Goal: Information Seeking & Learning: Learn about a topic

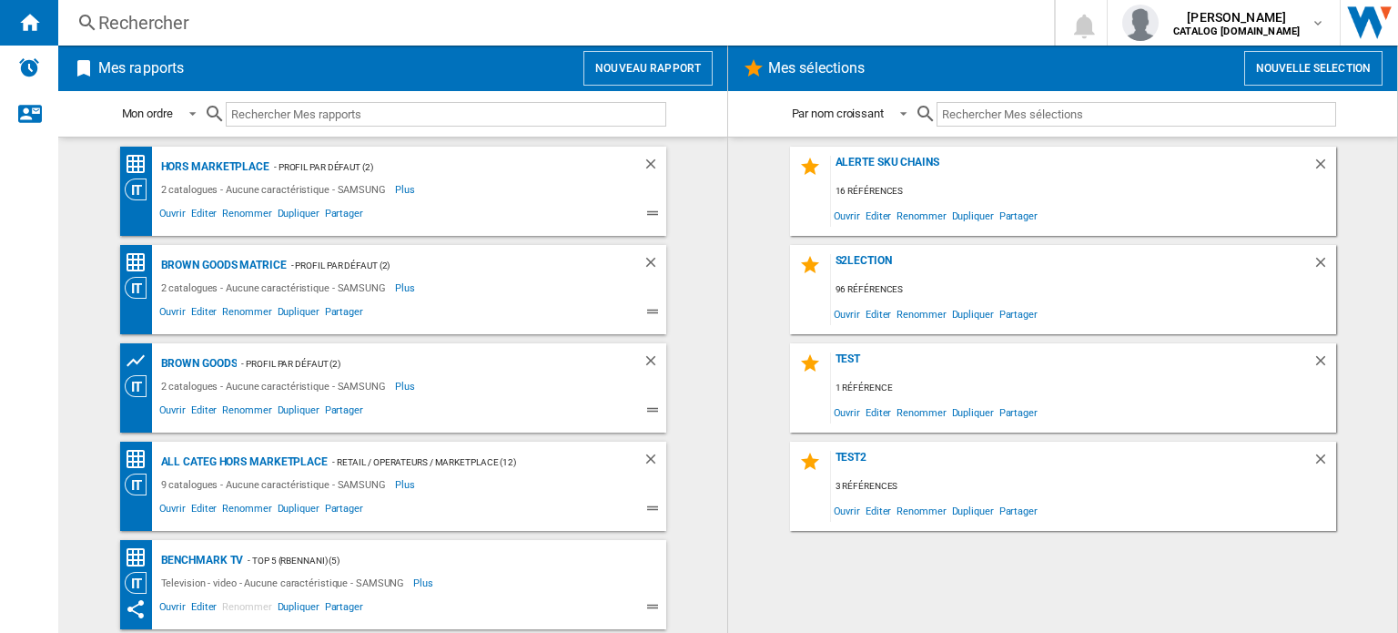
click at [310, 123] on input "text" at bounding box center [446, 114] width 441 height 25
click at [168, 17] on div "Rechercher" at bounding box center [552, 22] width 909 height 25
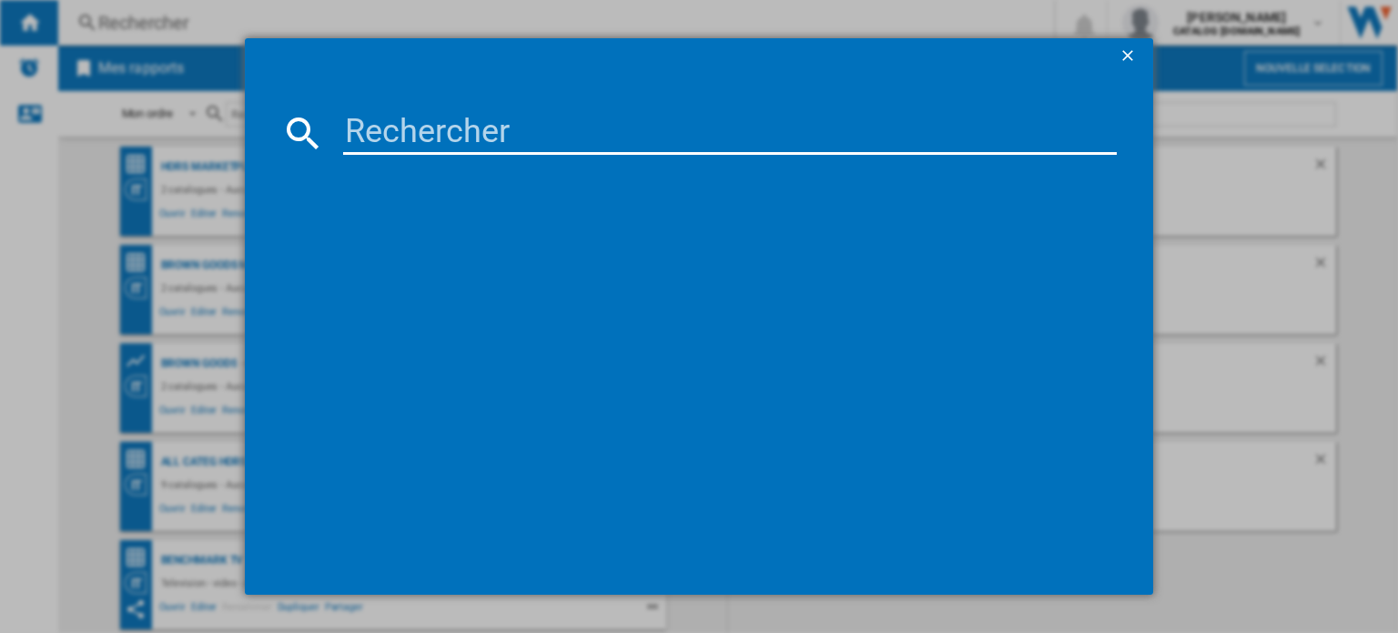
click at [412, 134] on input at bounding box center [730, 133] width 774 height 44
paste input "WF90F09C4SU3"
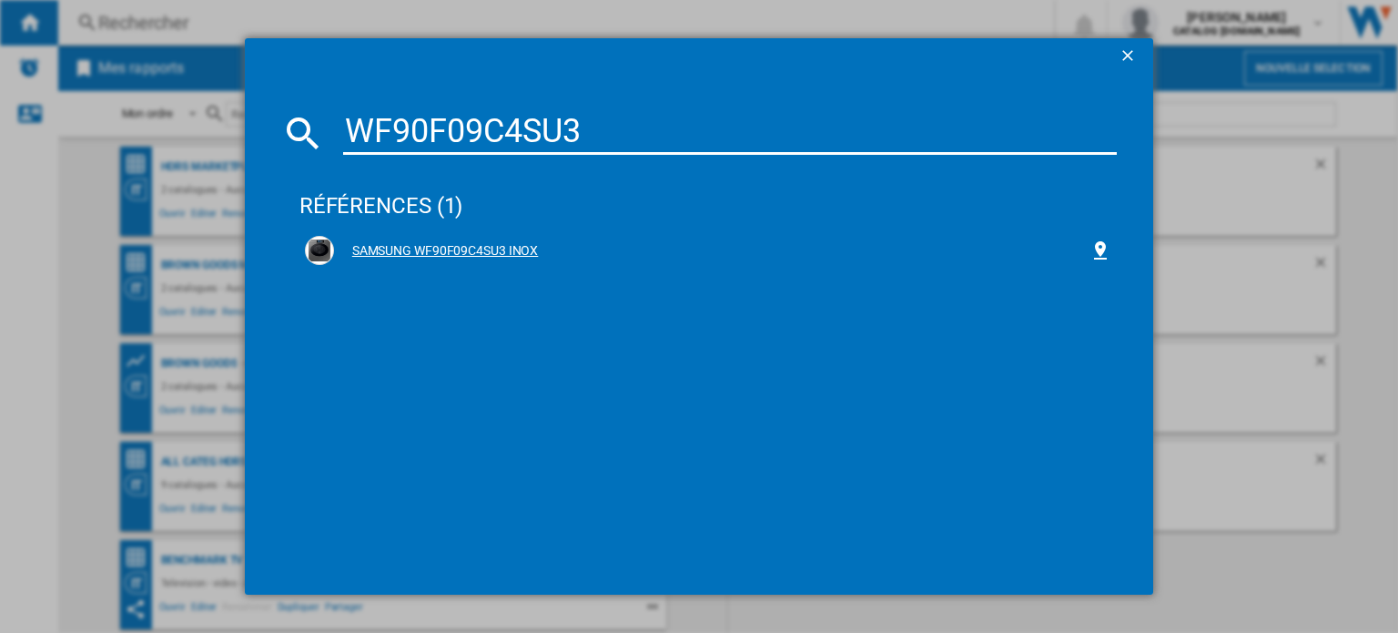
type input "WF90F09C4SU3"
click at [417, 243] on div "SAMSUNG WF90F09C4SU3 INOX" at bounding box center [708, 250] width 807 height 29
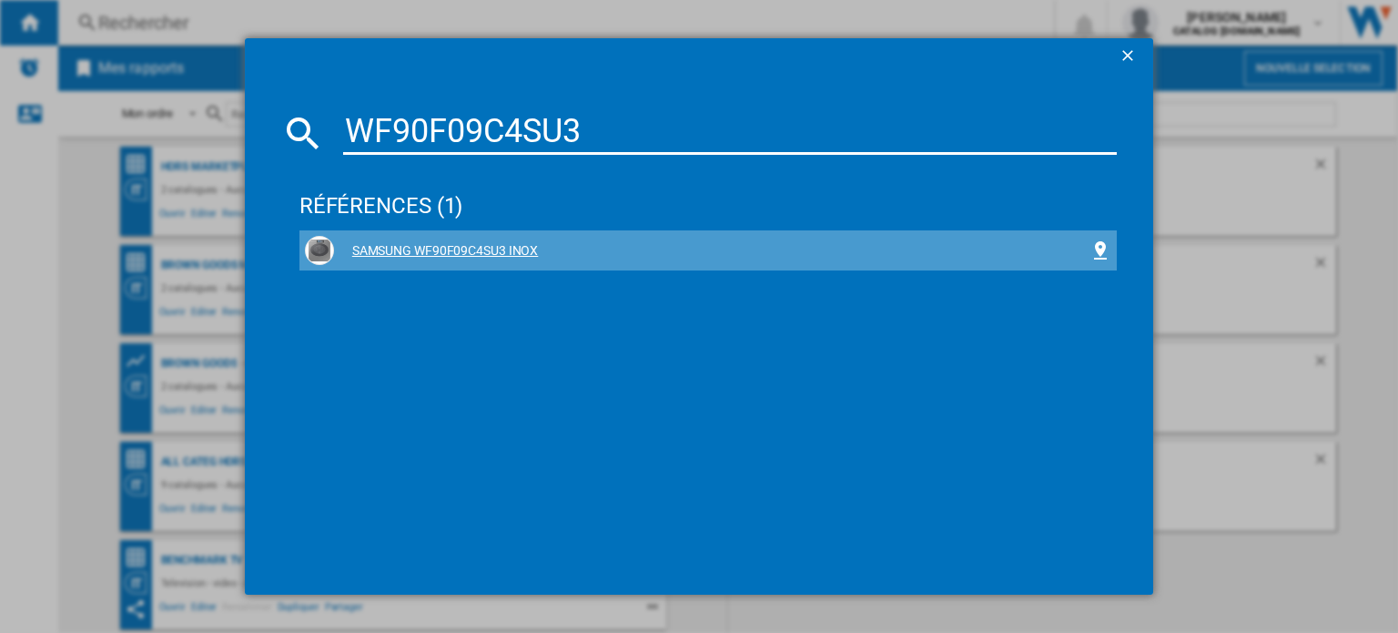
click at [417, 243] on div "SAMSUNG WF90F09C4SU3 INOX" at bounding box center [712, 251] width 756 height 18
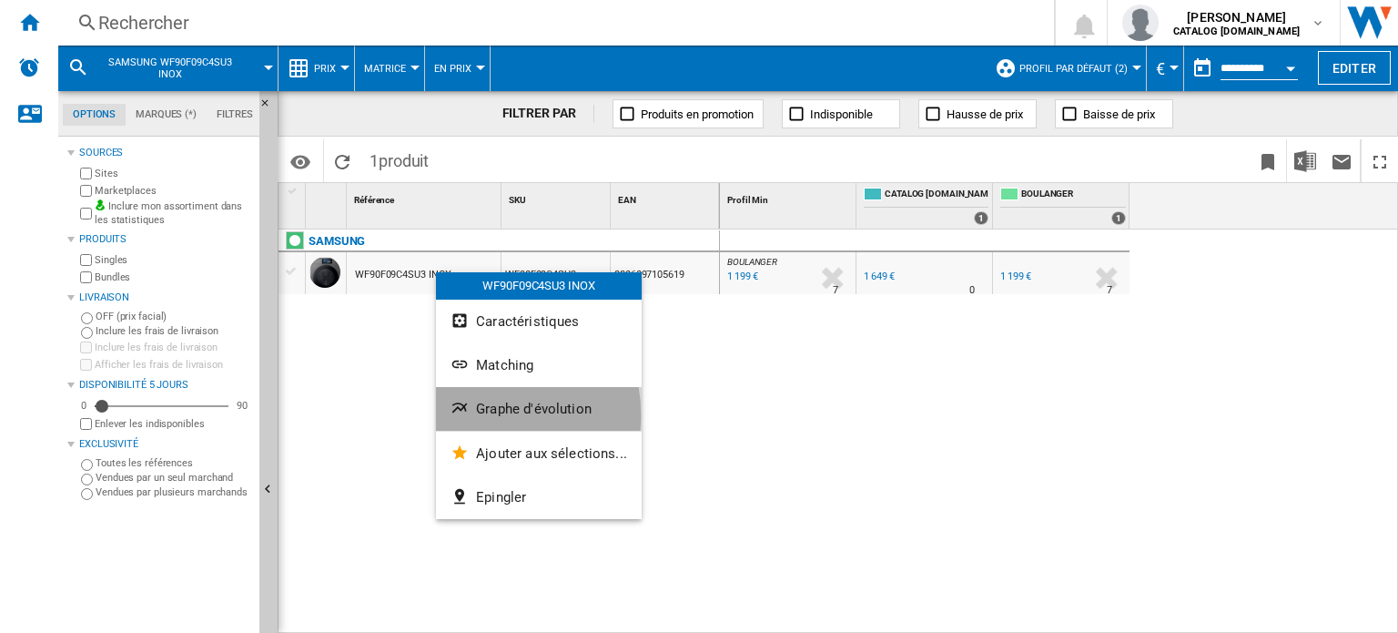
click at [477, 415] on span "Graphe d'évolution" at bounding box center [534, 409] width 116 height 16
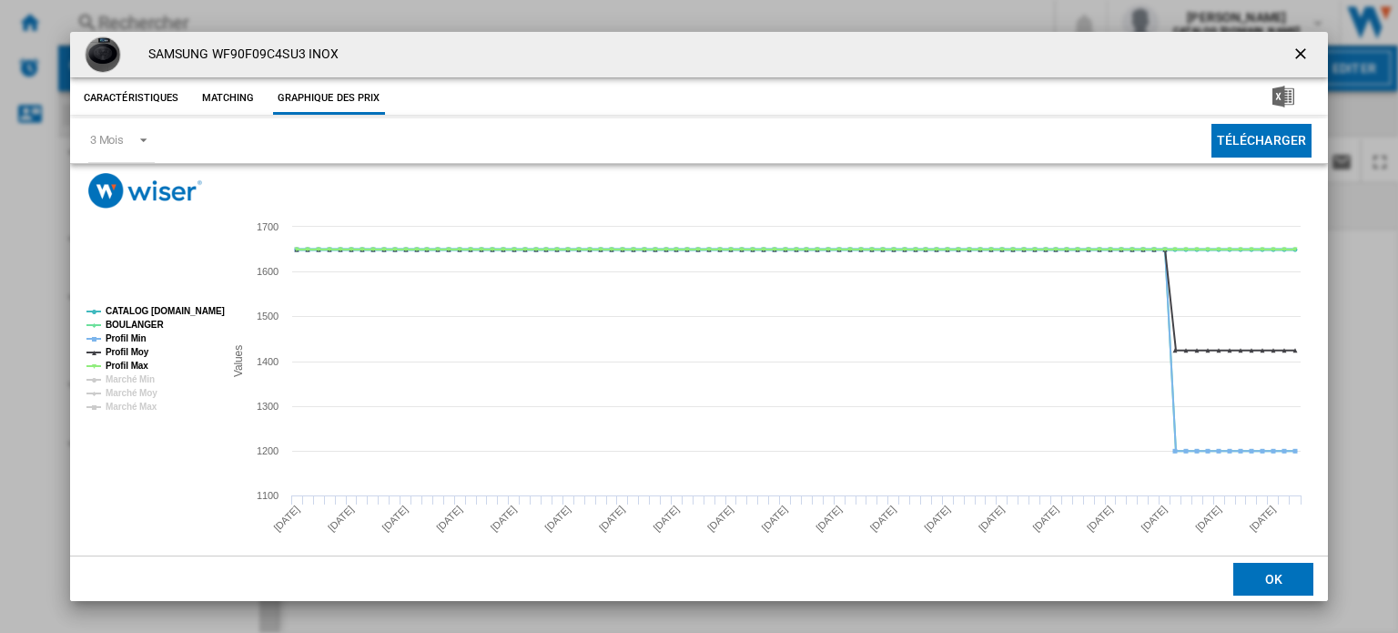
click at [120, 314] on tspan "CATALOG [DOMAIN_NAME]" at bounding box center [165, 311] width 119 height 10
click at [124, 341] on tspan "Profil Min" at bounding box center [126, 338] width 41 height 10
click at [126, 356] on tspan "Profil Moy" at bounding box center [128, 352] width 44 height 10
click at [127, 365] on tspan "Profil Max" at bounding box center [127, 366] width 43 height 10
